Goal: Obtain resource: Download file/media

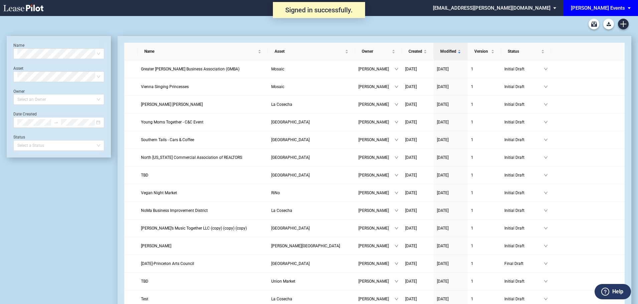
click at [615, 6] on div "[PERSON_NAME] Events" at bounding box center [598, 8] width 54 height 6
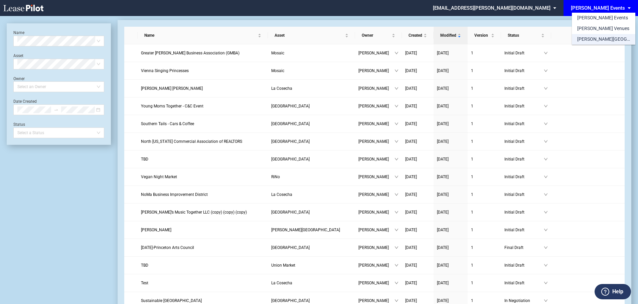
click at [603, 41] on div "[PERSON_NAME][GEOGRAPHIC_DATA] Consents" at bounding box center [603, 39] width 53 height 7
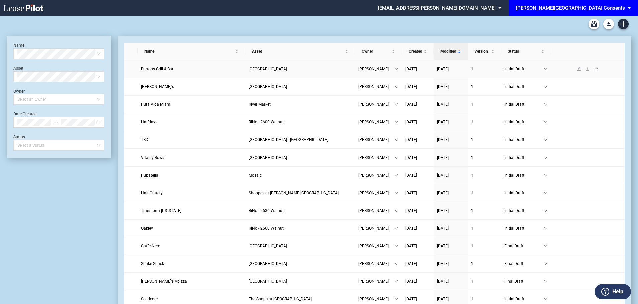
click at [157, 68] on span "Burtons Grill & Bar" at bounding box center [157, 69] width 32 height 5
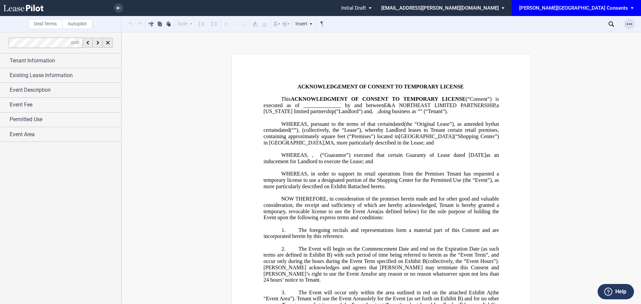
click at [629, 24] on icon "Open Lease options menu" at bounding box center [629, 23] width 5 height 5
click at [580, 37] on div "Download" at bounding box center [590, 36] width 81 height 6
